Goal: Information Seeking & Learning: Check status

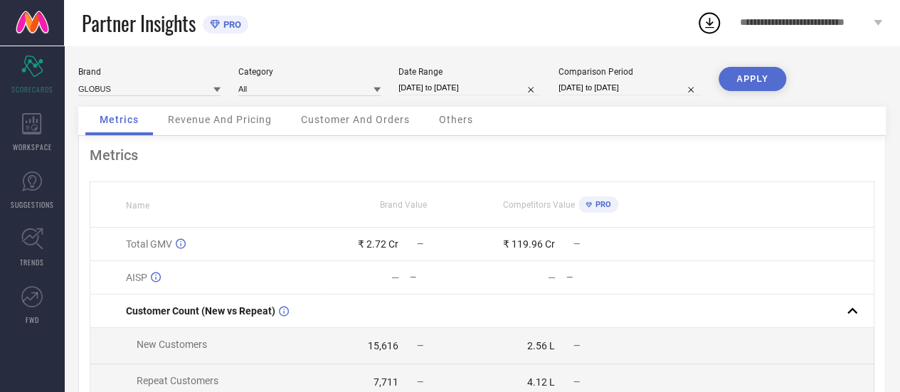
click at [442, 88] on input "[DATE] to [DATE]" at bounding box center [469, 87] width 142 height 15
select select "7"
select select "2025"
select select "8"
select select "2025"
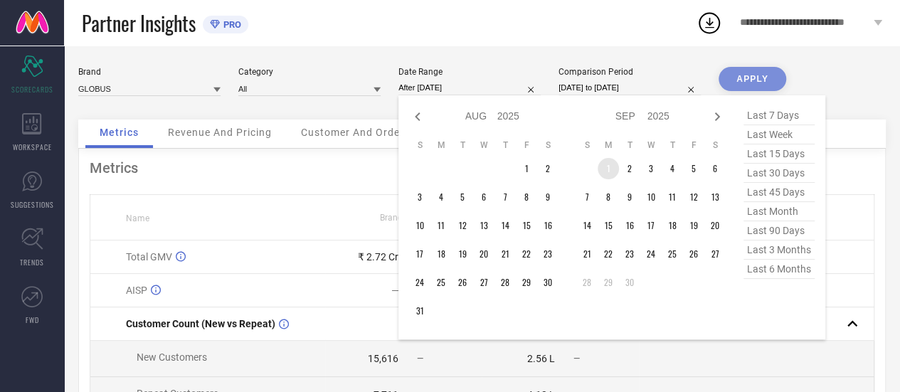
click at [605, 167] on td "1" at bounding box center [608, 168] width 21 height 21
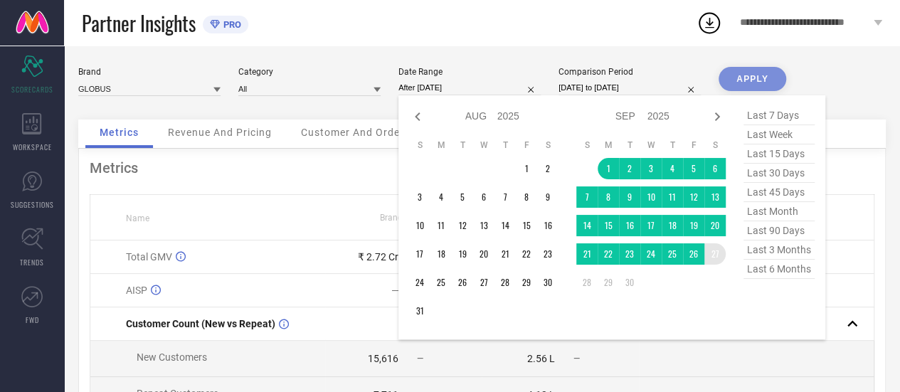
type input "[DATE] to [DATE]"
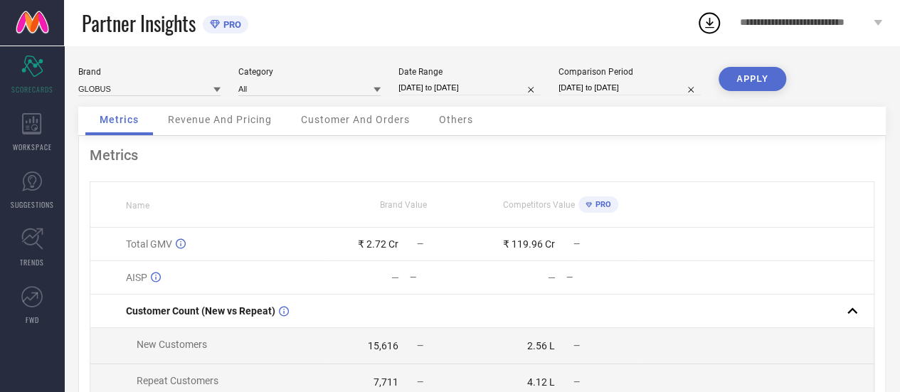
click at [519, 92] on input "[DATE] to [DATE]" at bounding box center [469, 87] width 142 height 15
select select "8"
select select "2025"
select select "9"
select select "2025"
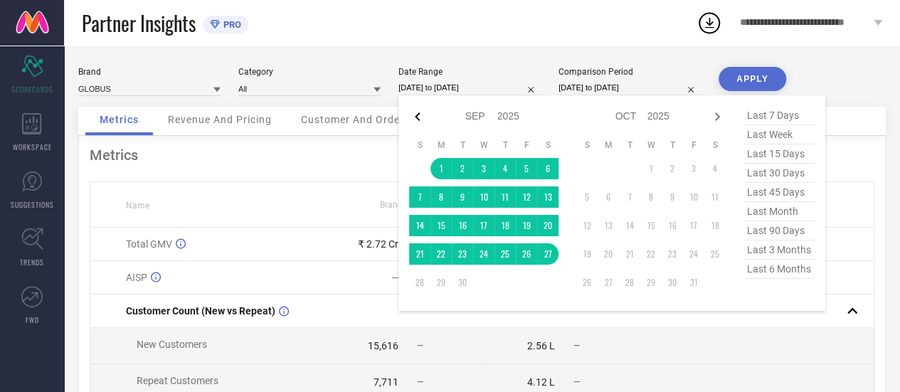
click at [418, 119] on icon at bounding box center [417, 116] width 17 height 17
select select "7"
select select "2025"
select select "8"
select select "2025"
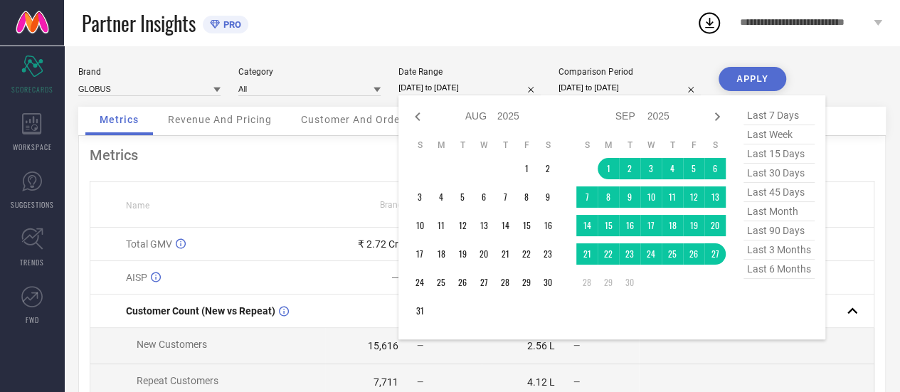
click at [418, 119] on icon at bounding box center [417, 116] width 17 height 17
select select "6"
select select "2025"
select select "7"
select select "2025"
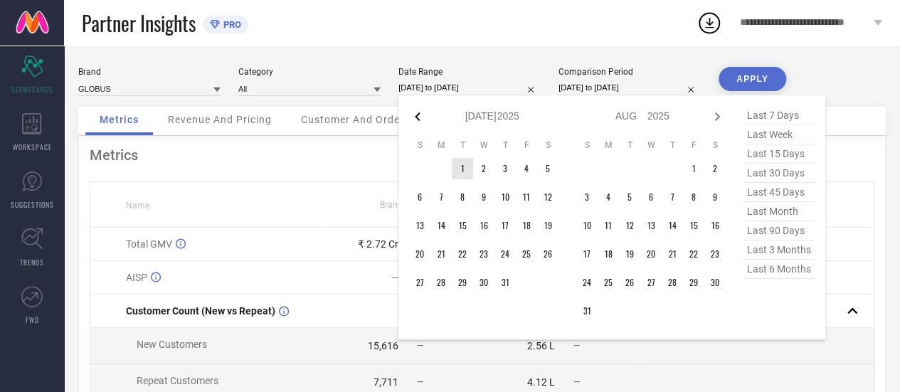
click at [412, 115] on icon at bounding box center [417, 116] width 17 height 17
select select "5"
select select "2025"
select select "6"
select select "2025"
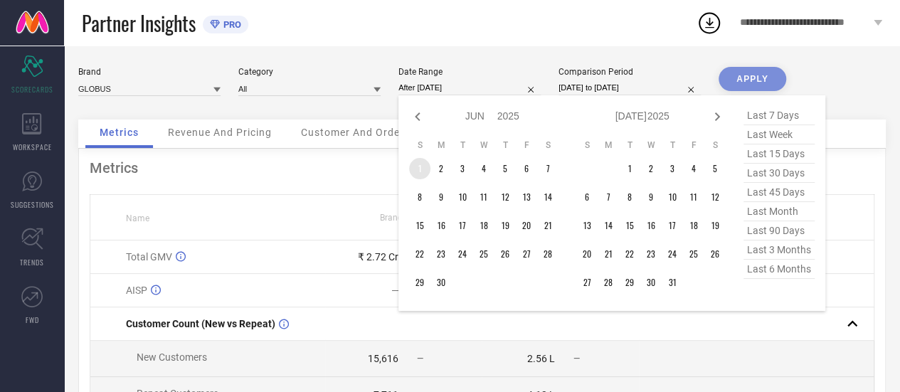
click at [424, 167] on td "1" at bounding box center [419, 168] width 21 height 21
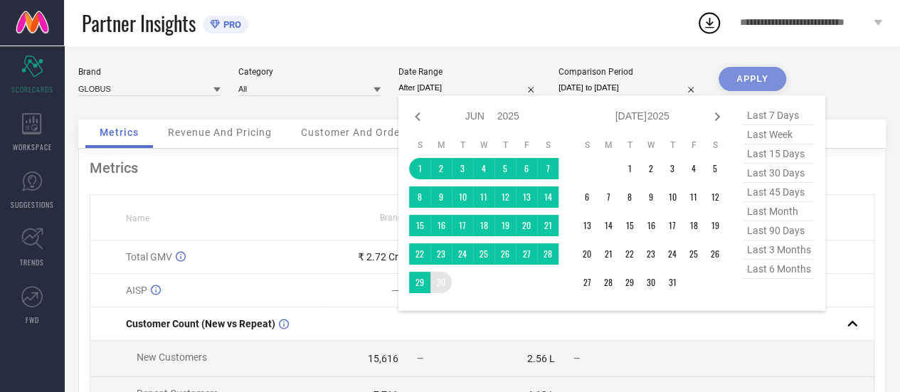
type input "[DATE] to [DATE]"
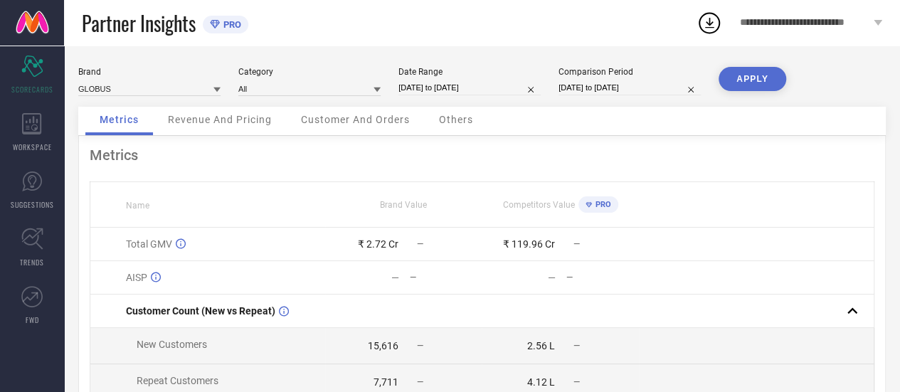
click at [737, 86] on button "APPLY" at bounding box center [752, 79] width 68 height 24
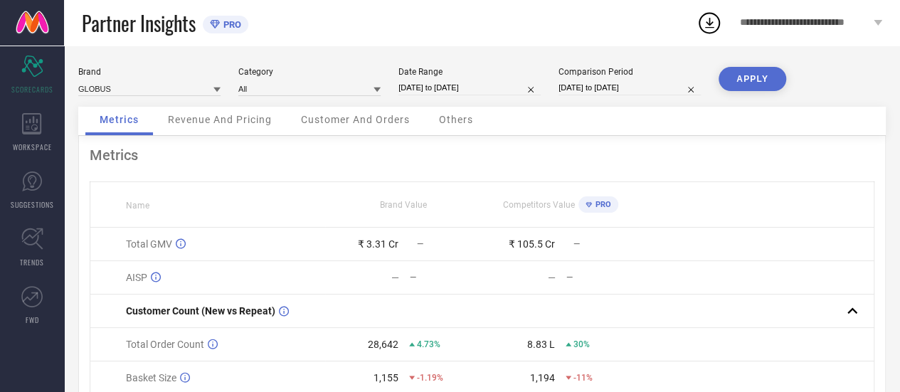
click at [381, 123] on span "Customer And Orders" at bounding box center [355, 119] width 109 height 11
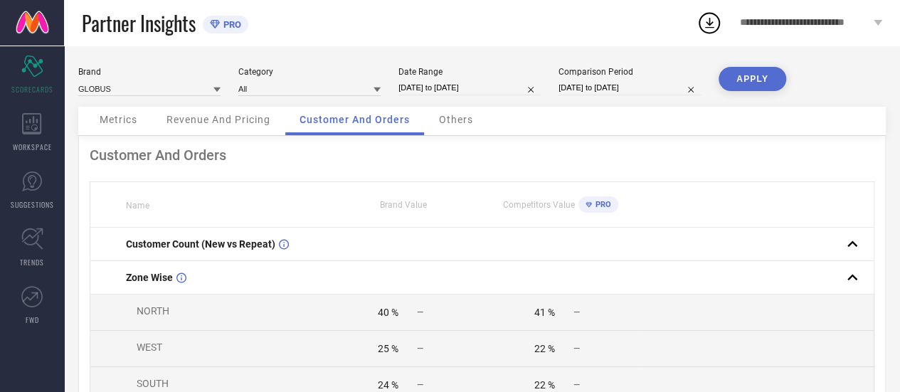
click at [122, 125] on span "Metrics" at bounding box center [119, 119] width 38 height 11
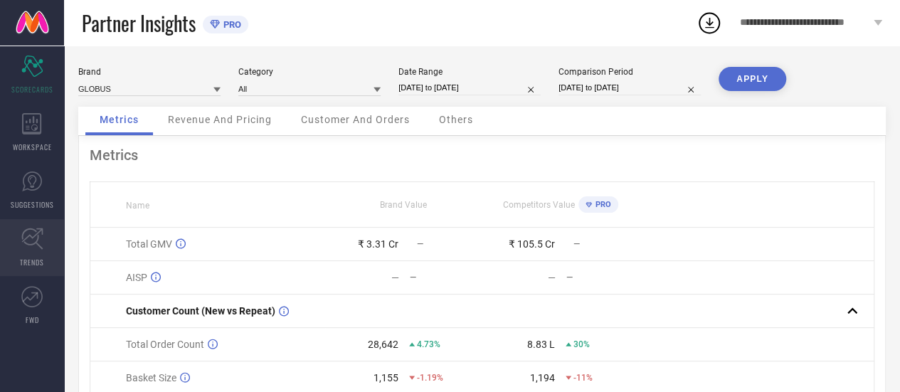
click at [43, 238] on link "TRENDS" at bounding box center [32, 247] width 64 height 57
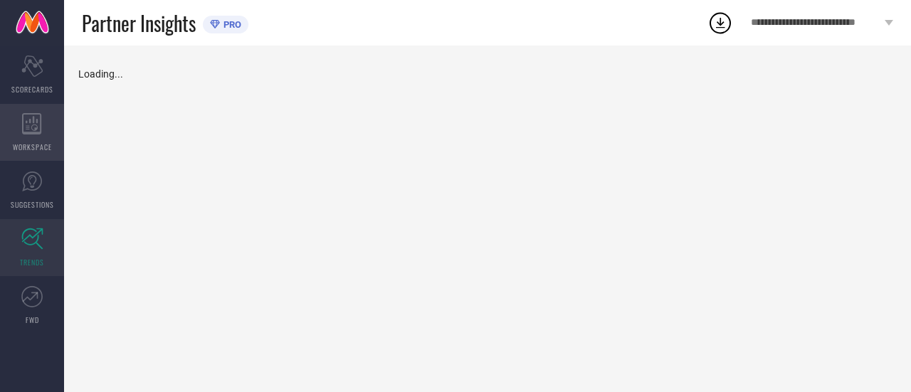
click at [34, 126] on icon at bounding box center [32, 123] width 20 height 21
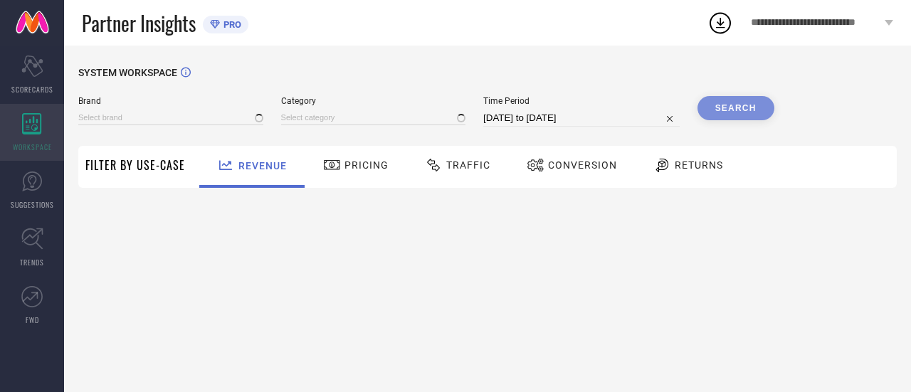
type input "GLOBUS"
type input "All"
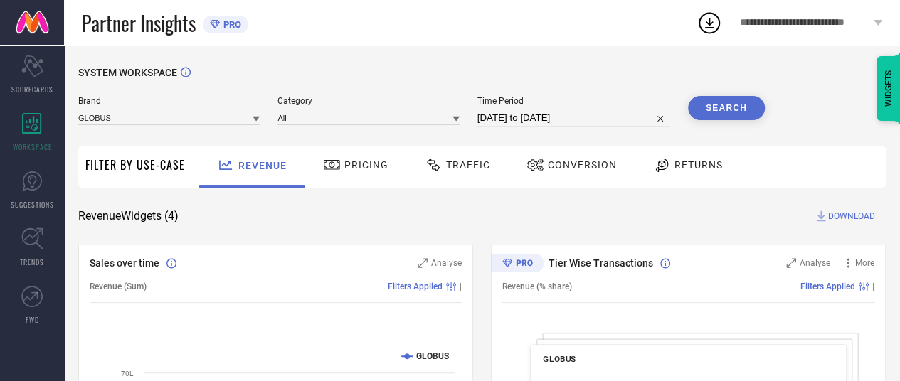
click at [526, 117] on input "[DATE] to [DATE]" at bounding box center [573, 118] width 193 height 17
select select "7"
select select "2025"
select select "8"
select select "2025"
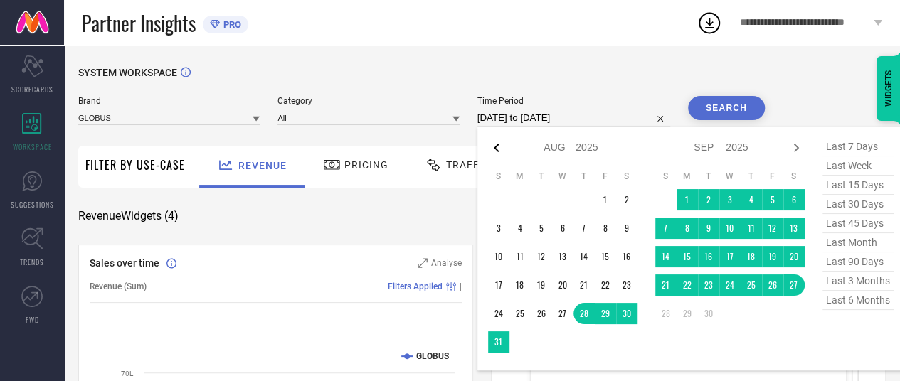
click at [492, 150] on icon at bounding box center [496, 147] width 17 height 17
select select "6"
select select "2025"
select select "7"
select select "2025"
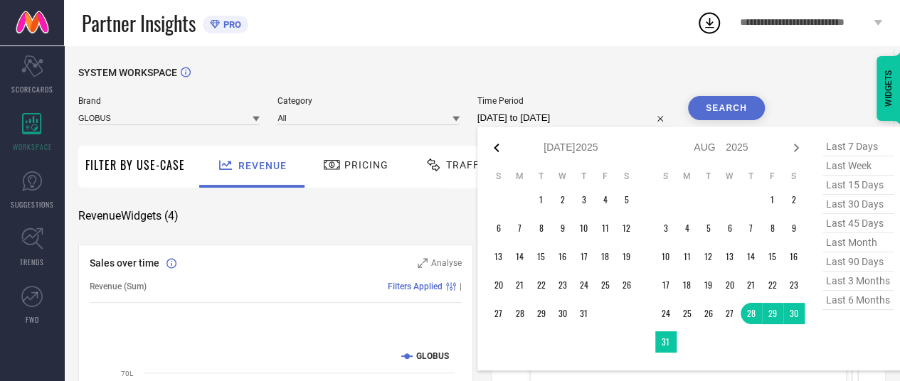
click at [494, 150] on icon at bounding box center [496, 147] width 17 height 17
select select "5"
select select "2025"
select select "6"
select select "2025"
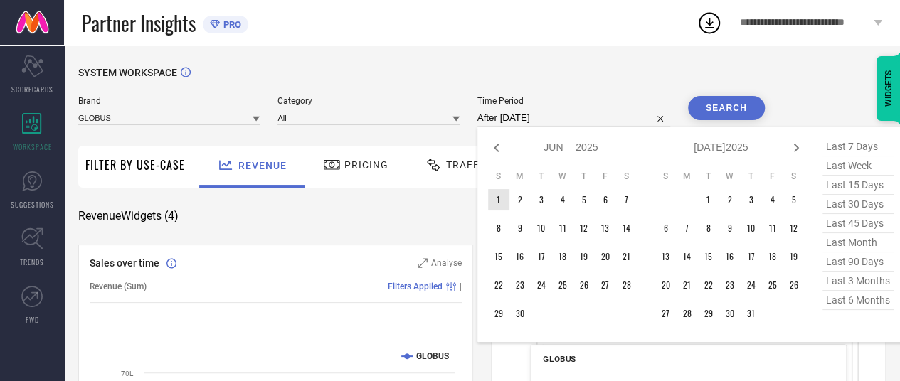
click at [502, 194] on td "1" at bounding box center [498, 199] width 21 height 21
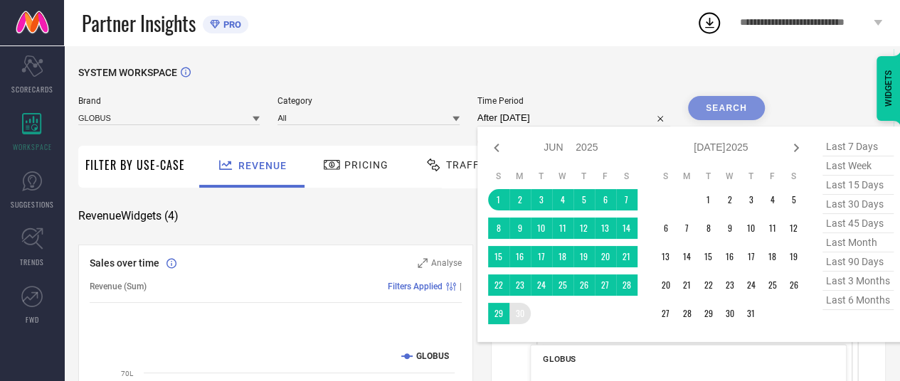
type input "[DATE] to [DATE]"
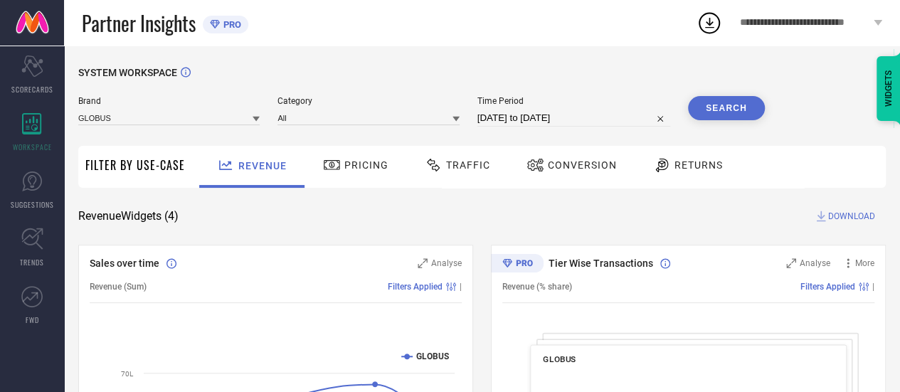
click at [714, 115] on button "Search" at bounding box center [726, 108] width 77 height 24
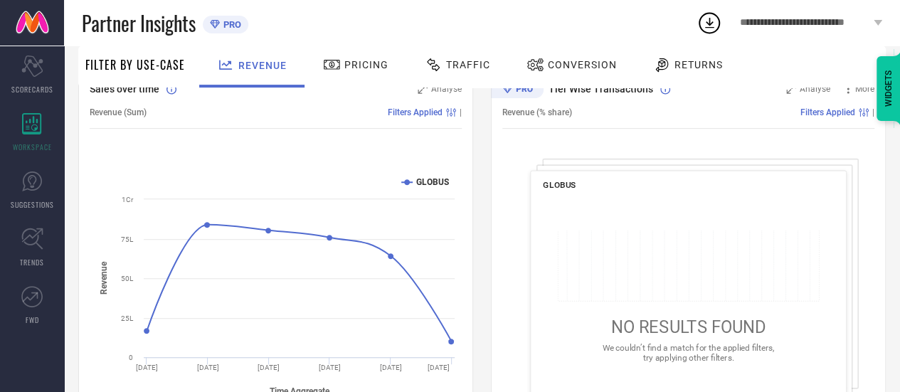
scroll to position [171, 0]
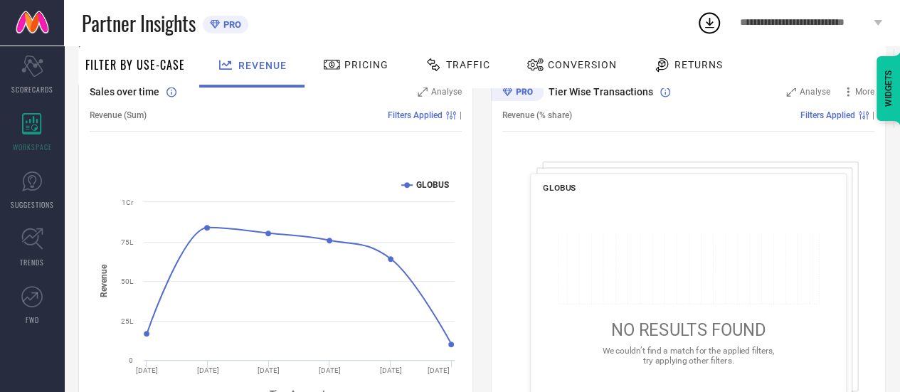
click at [461, 66] on span "Traffic" at bounding box center [468, 64] width 44 height 11
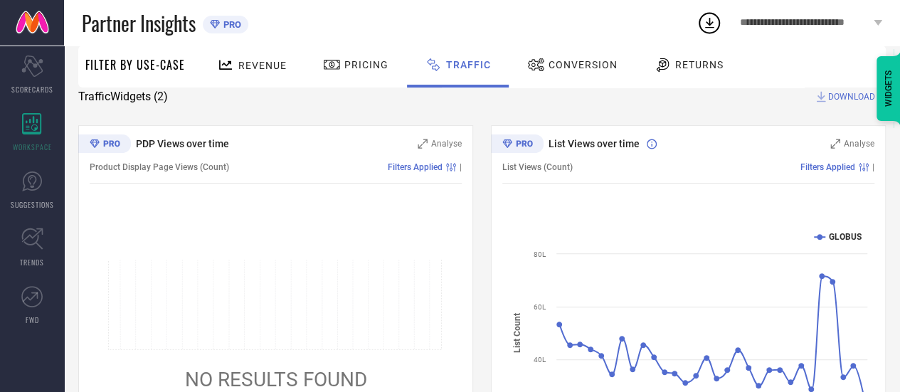
scroll to position [120, 0]
click at [705, 68] on span "Returns" at bounding box center [699, 64] width 48 height 11
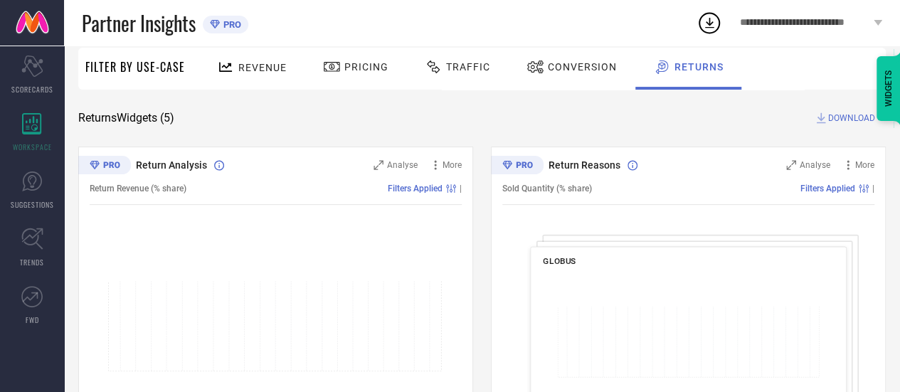
scroll to position [63, 0]
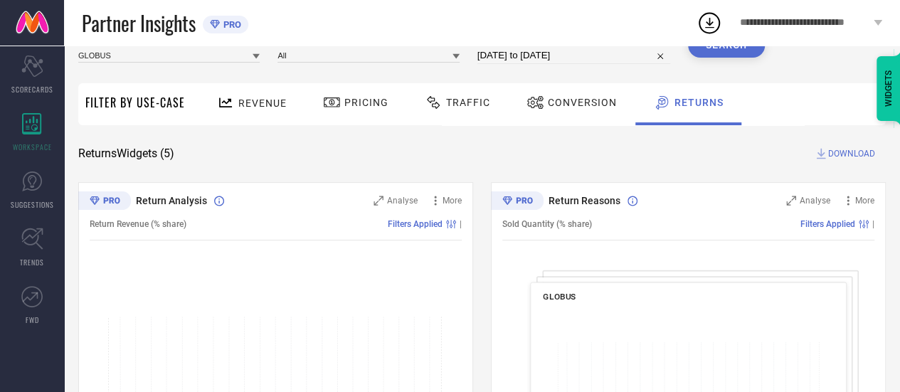
click at [241, 104] on span "Revenue" at bounding box center [262, 102] width 48 height 11
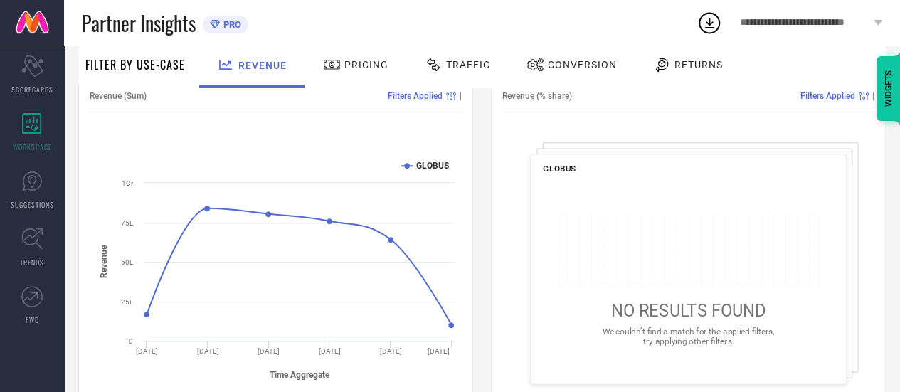
scroll to position [0, 0]
